Goal: Check status: Check status

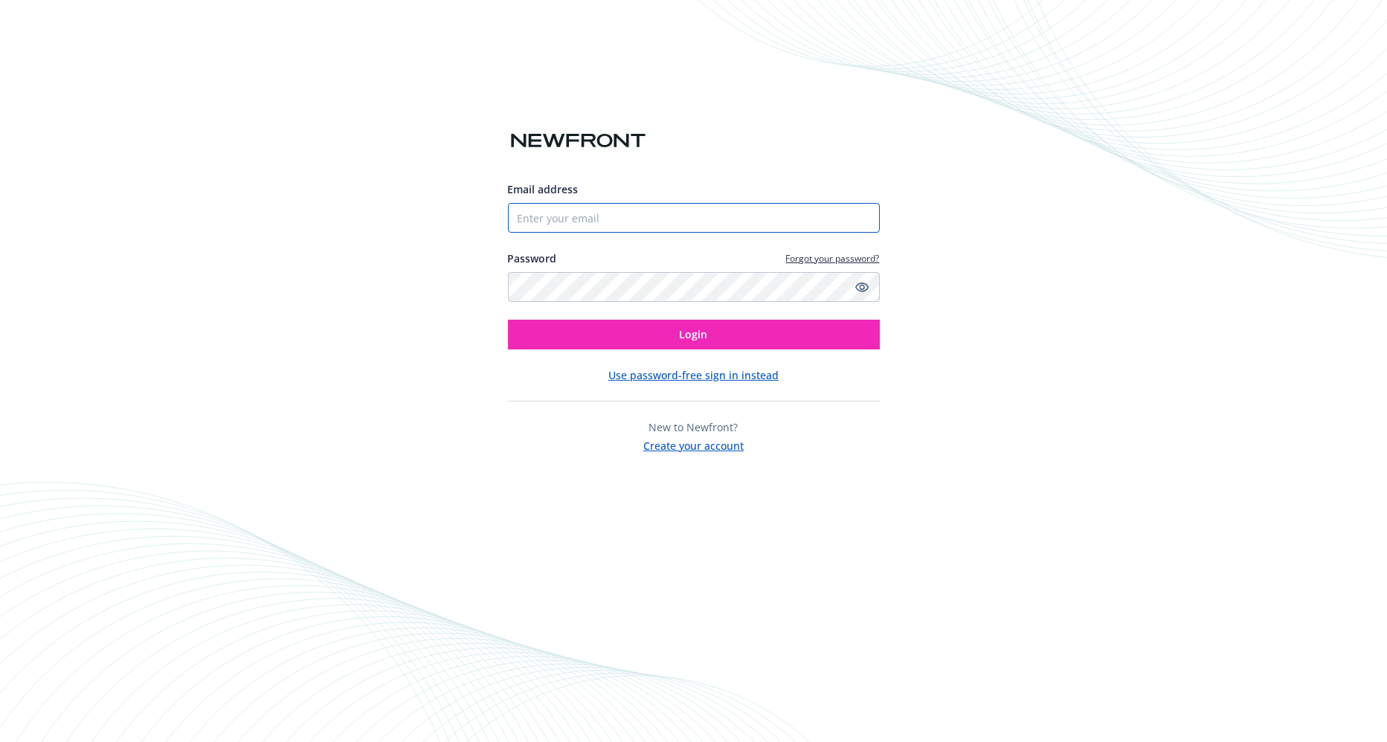
click at [663, 223] on input "Email address" at bounding box center [694, 218] width 372 height 30
type input "[EMAIL_ADDRESS][DOMAIN_NAME]"
click at [508, 320] on button "Login" at bounding box center [694, 335] width 372 height 30
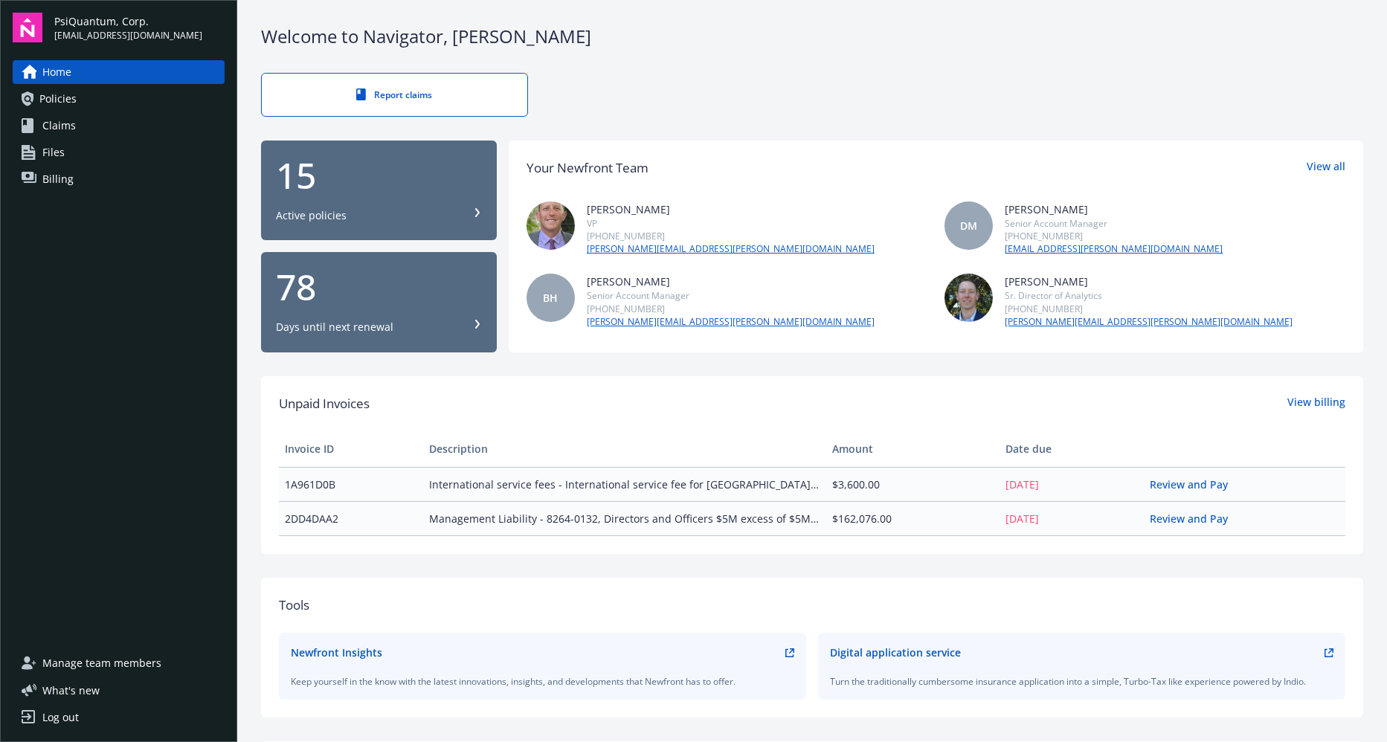
click at [291, 212] on div "Active policies" at bounding box center [311, 215] width 71 height 15
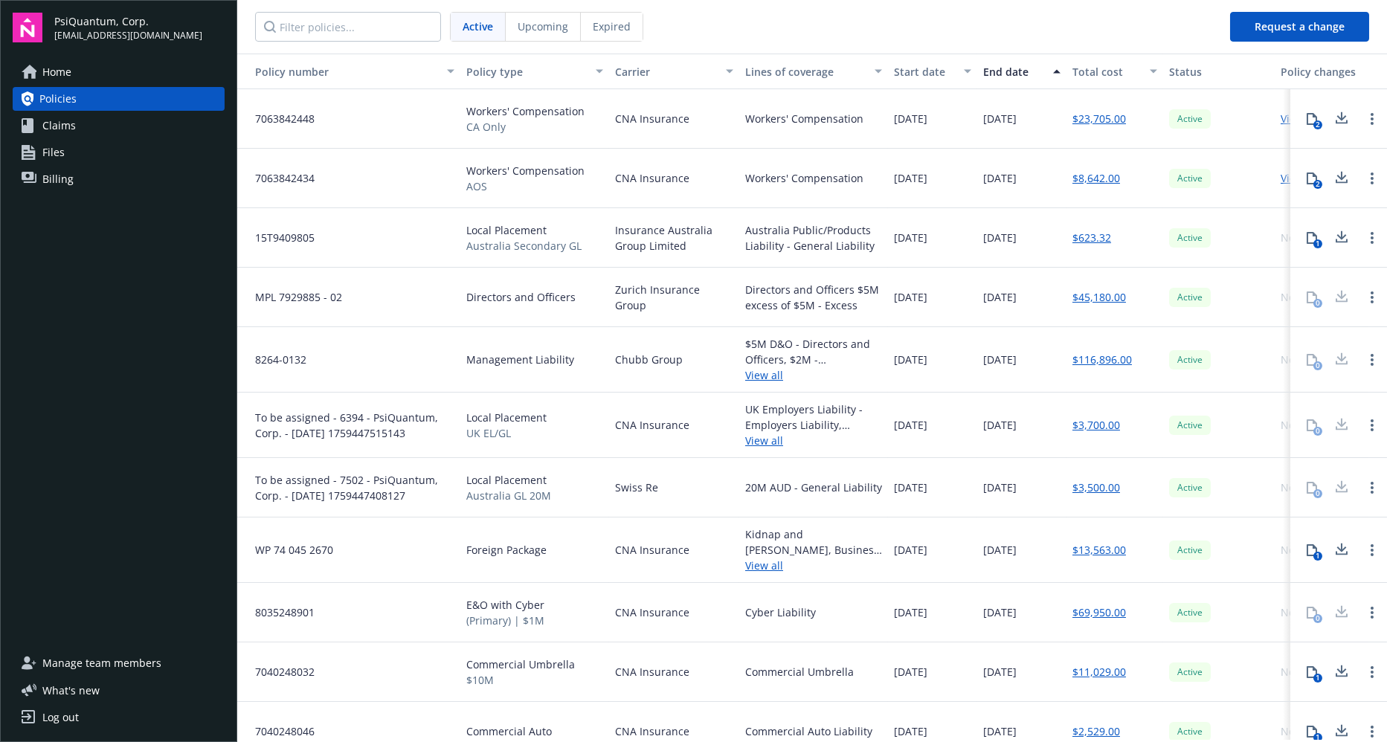
scroll to position [223, 0]
